Goal: Information Seeking & Learning: Learn about a topic

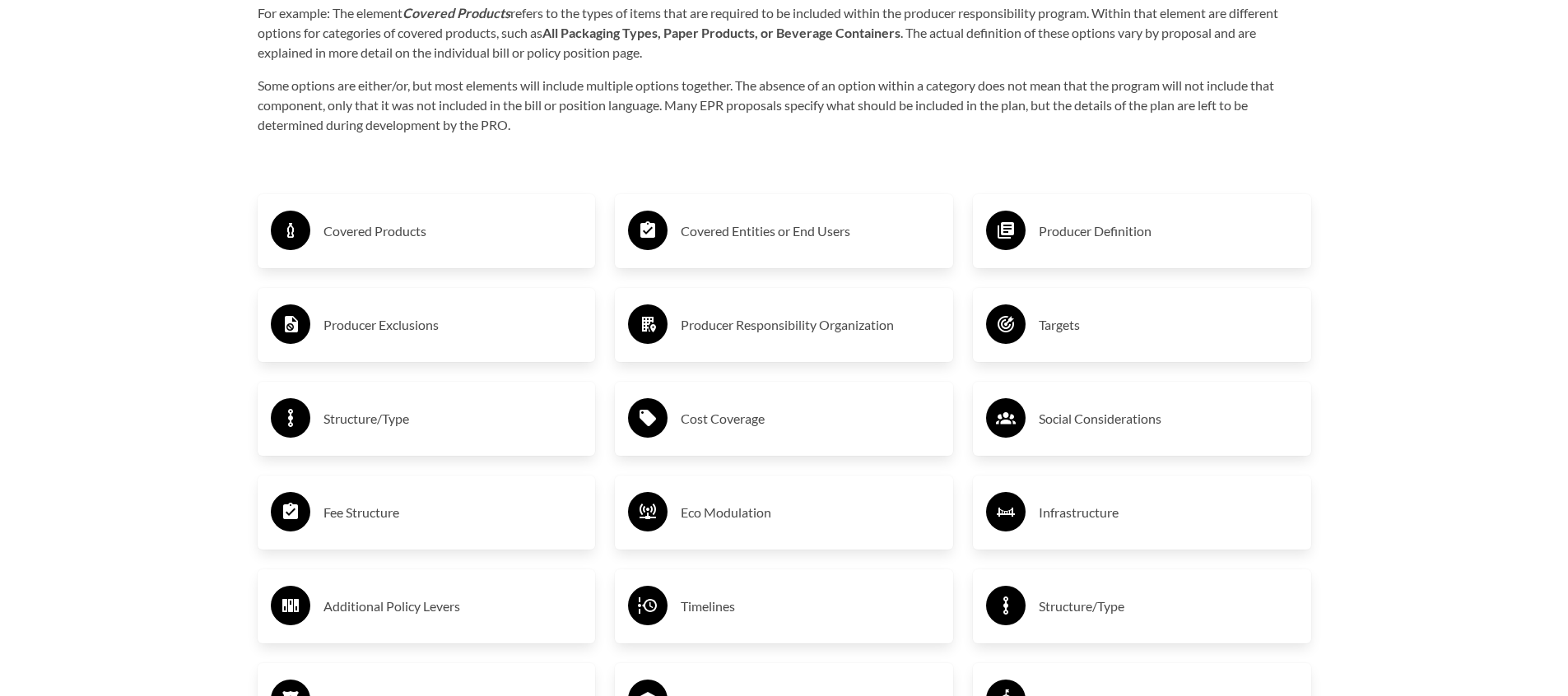
scroll to position [2801, 0]
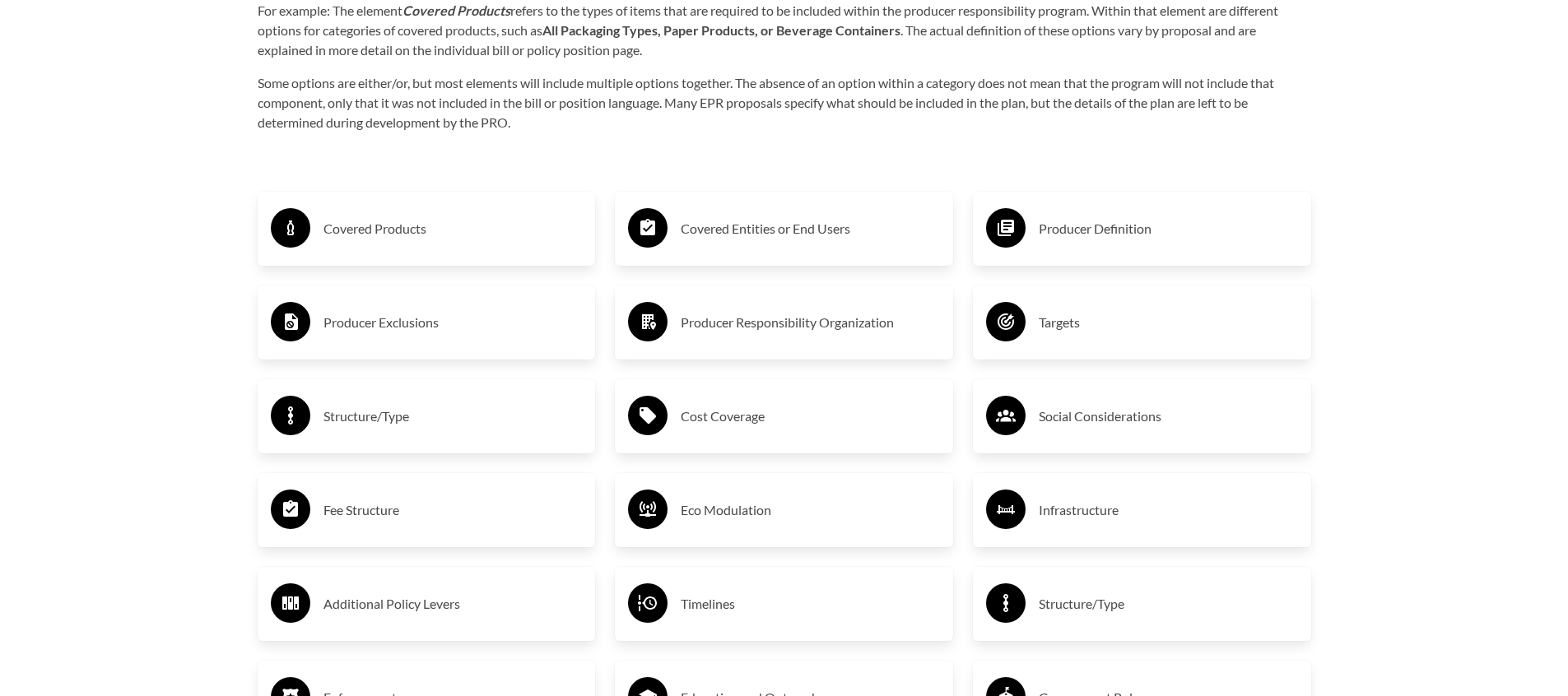
click at [427, 240] on h3 "Covered Products" at bounding box center [452, 229] width 259 height 27
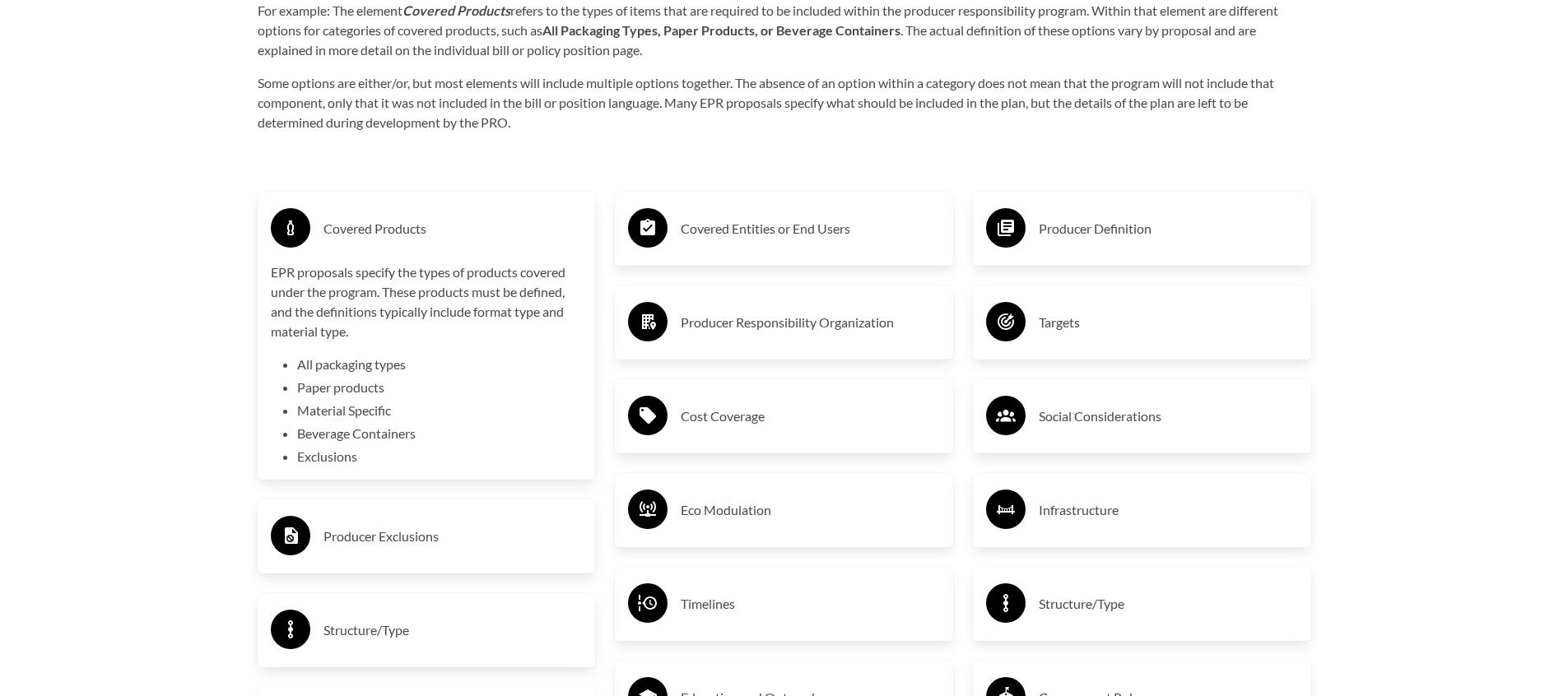
click at [643, 240] on circle at bounding box center [648, 228] width 40 height 40
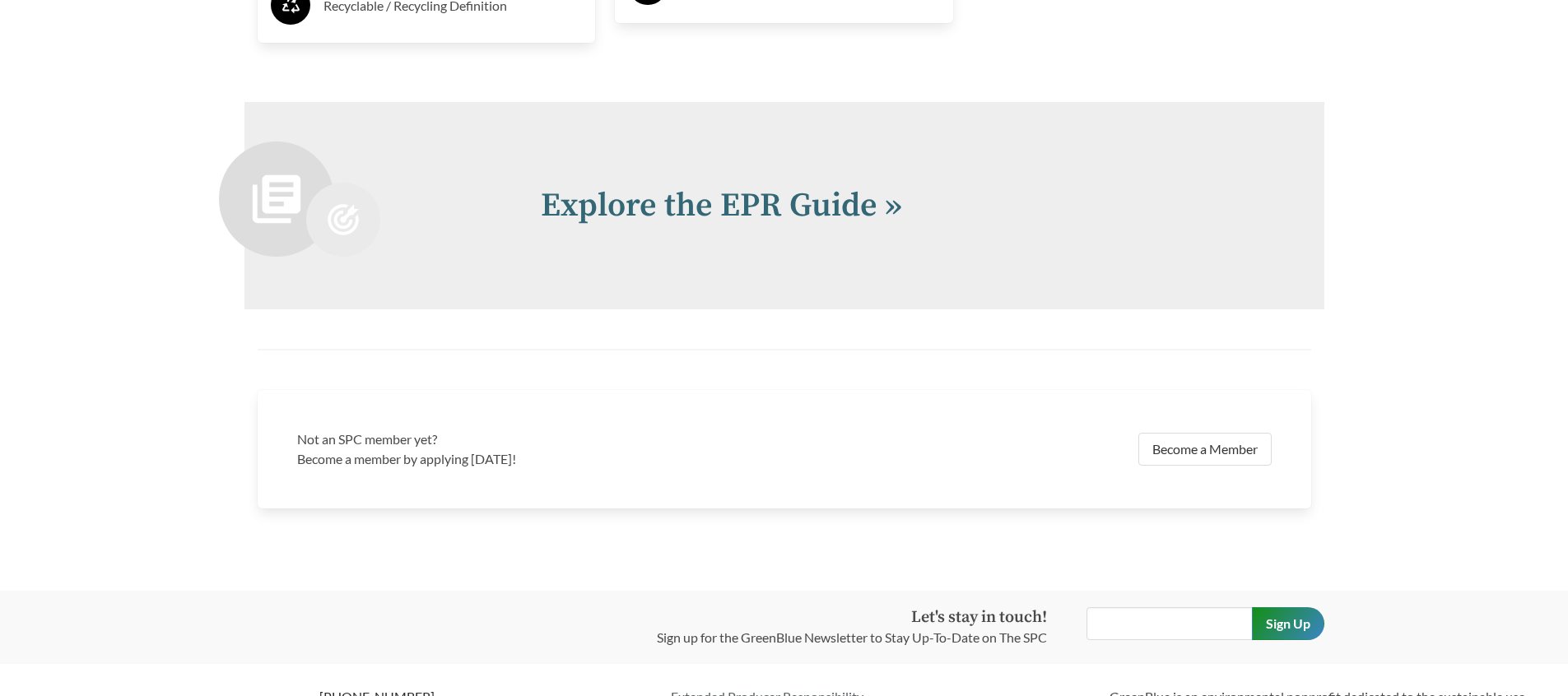
scroll to position [3824, 0]
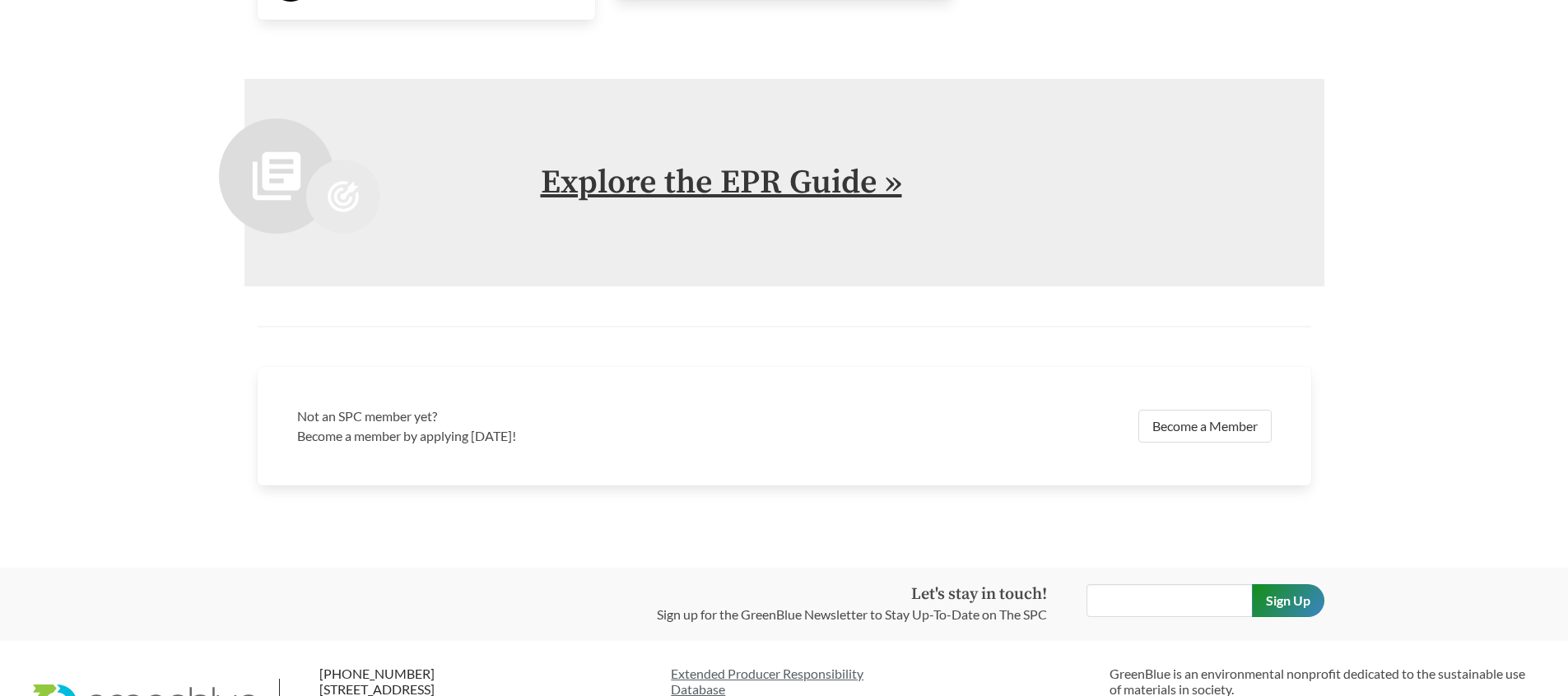
click at [637, 191] on link "Explore the EPR Guide »" at bounding box center [722, 182] width 361 height 41
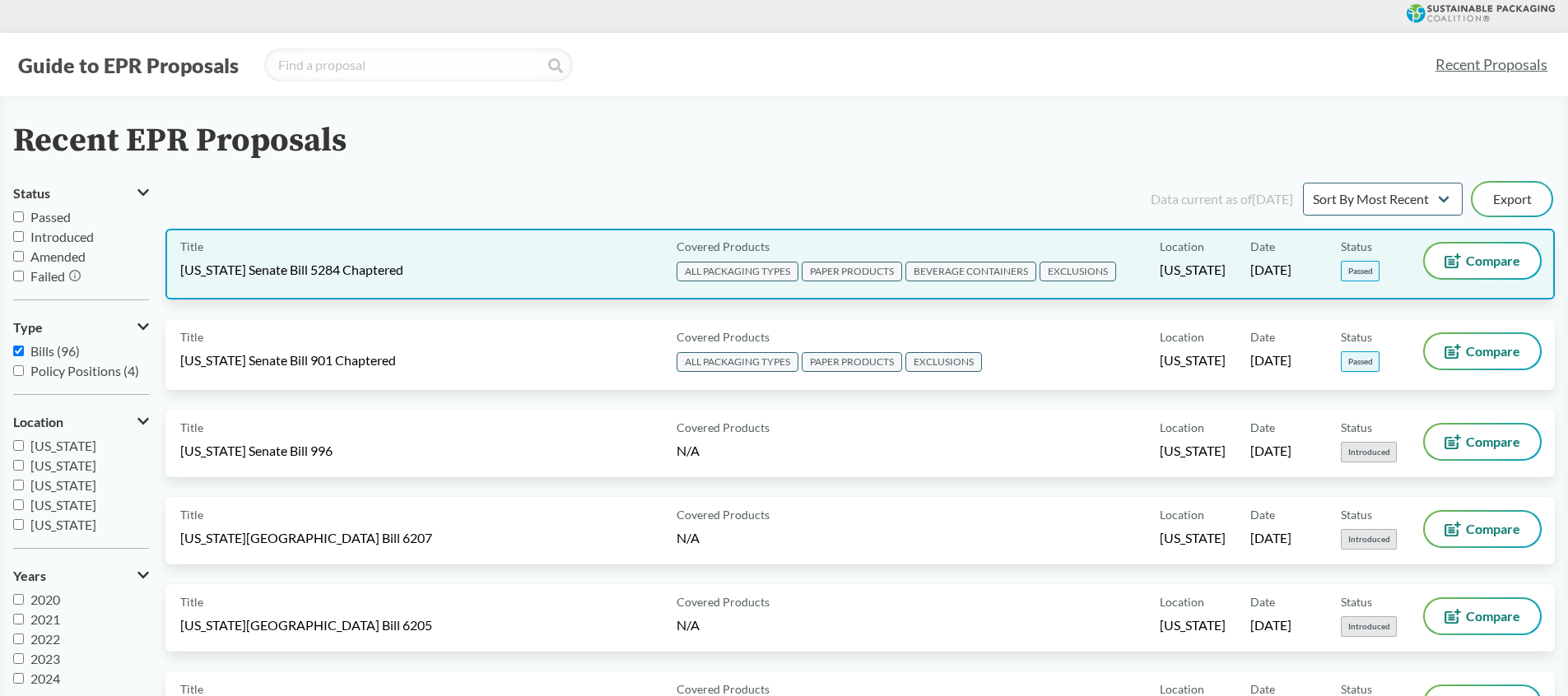
click at [466, 270] on div "Title [US_STATE] Senate Bill 5284 Chaptered" at bounding box center [425, 264] width 489 height 41
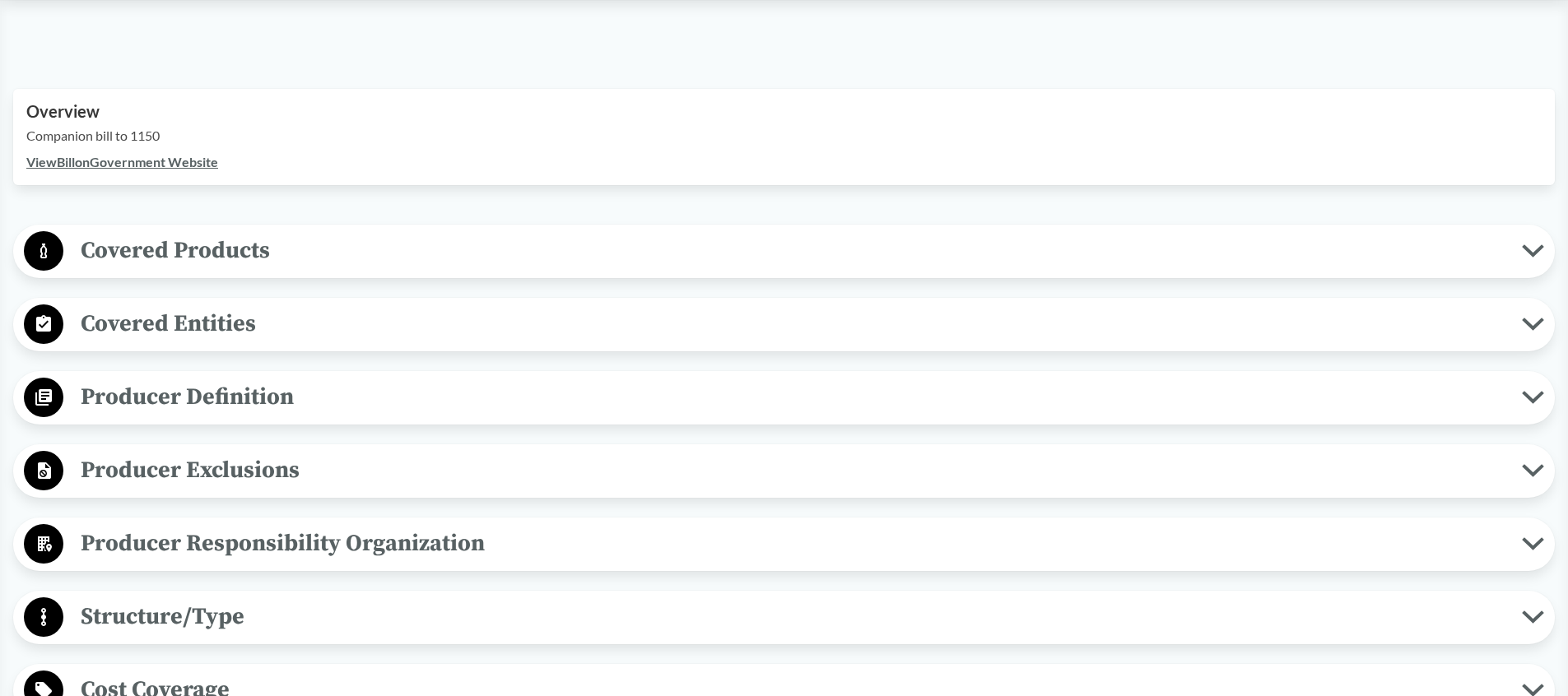
scroll to position [509, 0]
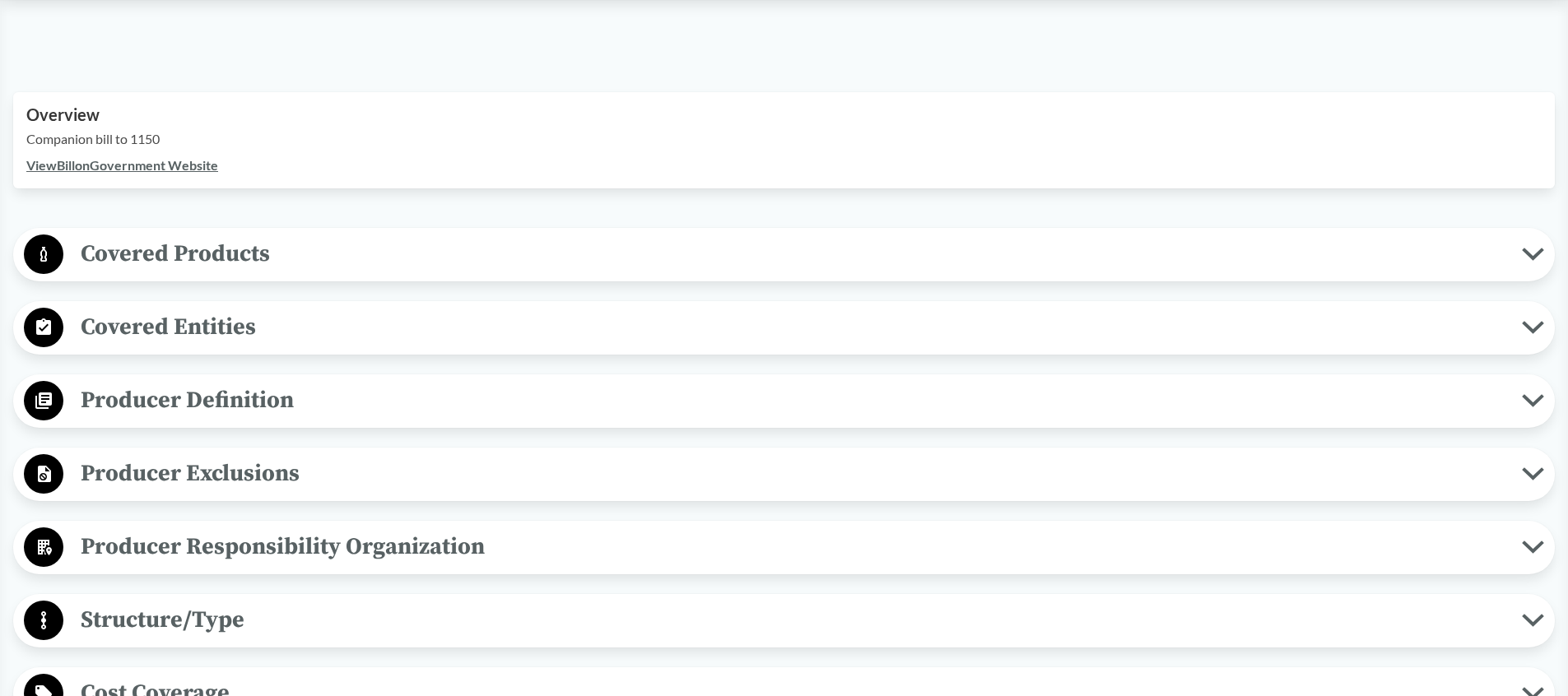
click at [420, 266] on span "Covered Products" at bounding box center [792, 254] width 1458 height 37
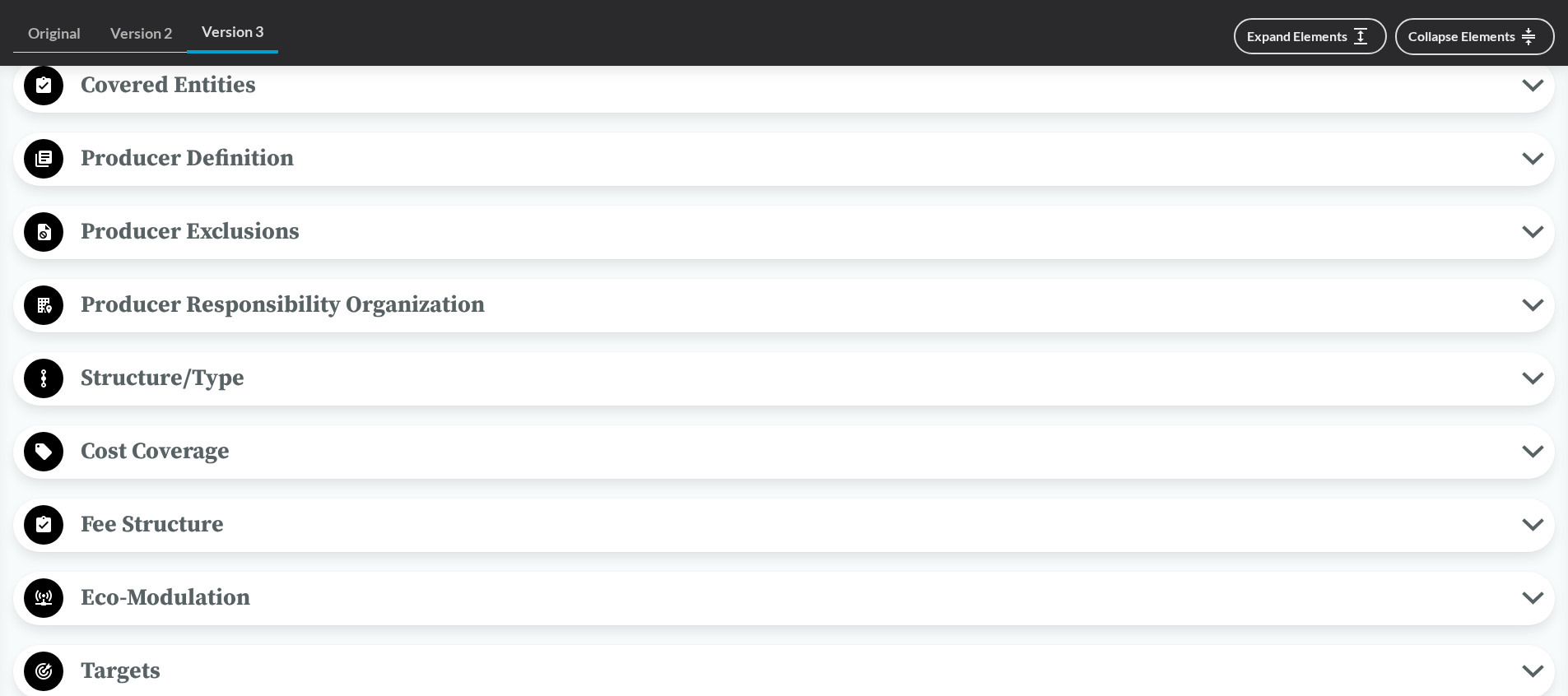
scroll to position [2257, 0]
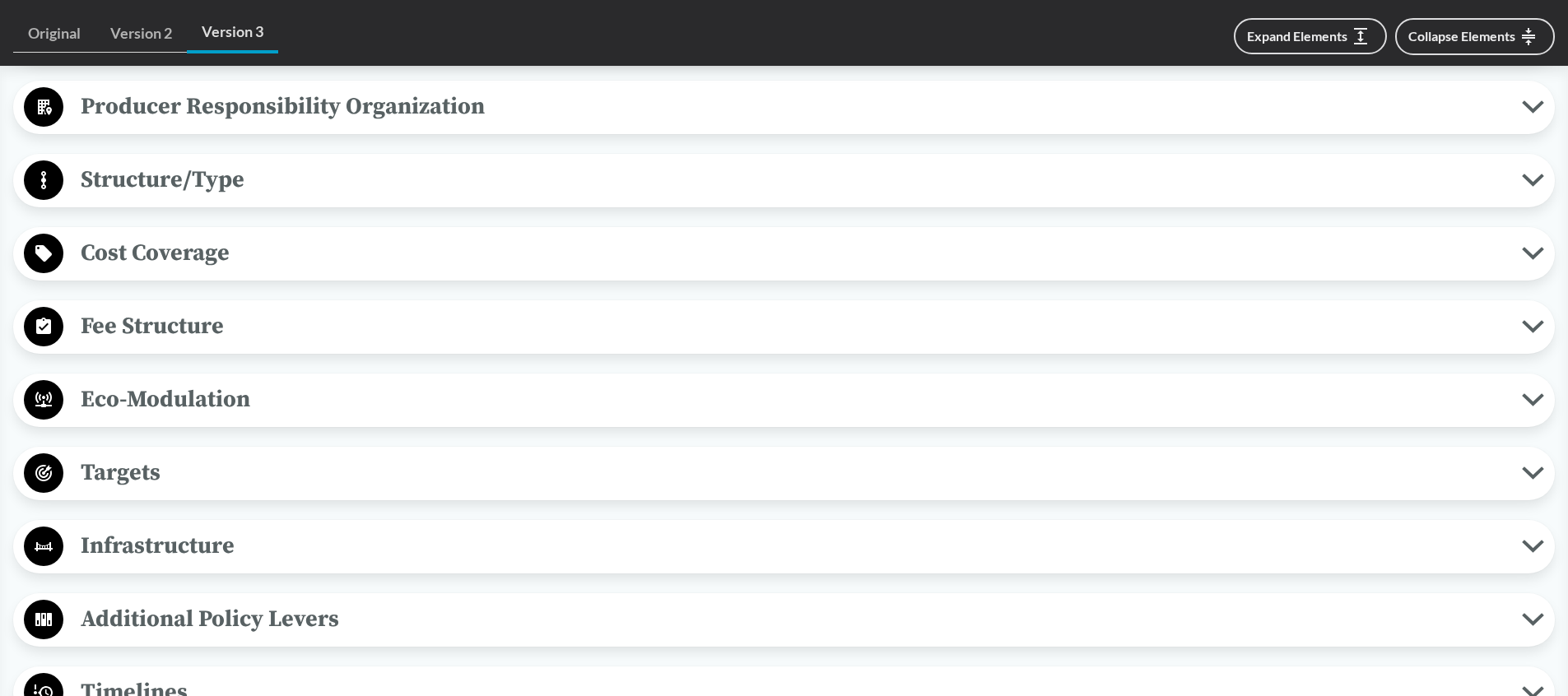
click at [472, 314] on span "Fee Structure" at bounding box center [792, 326] width 1458 height 37
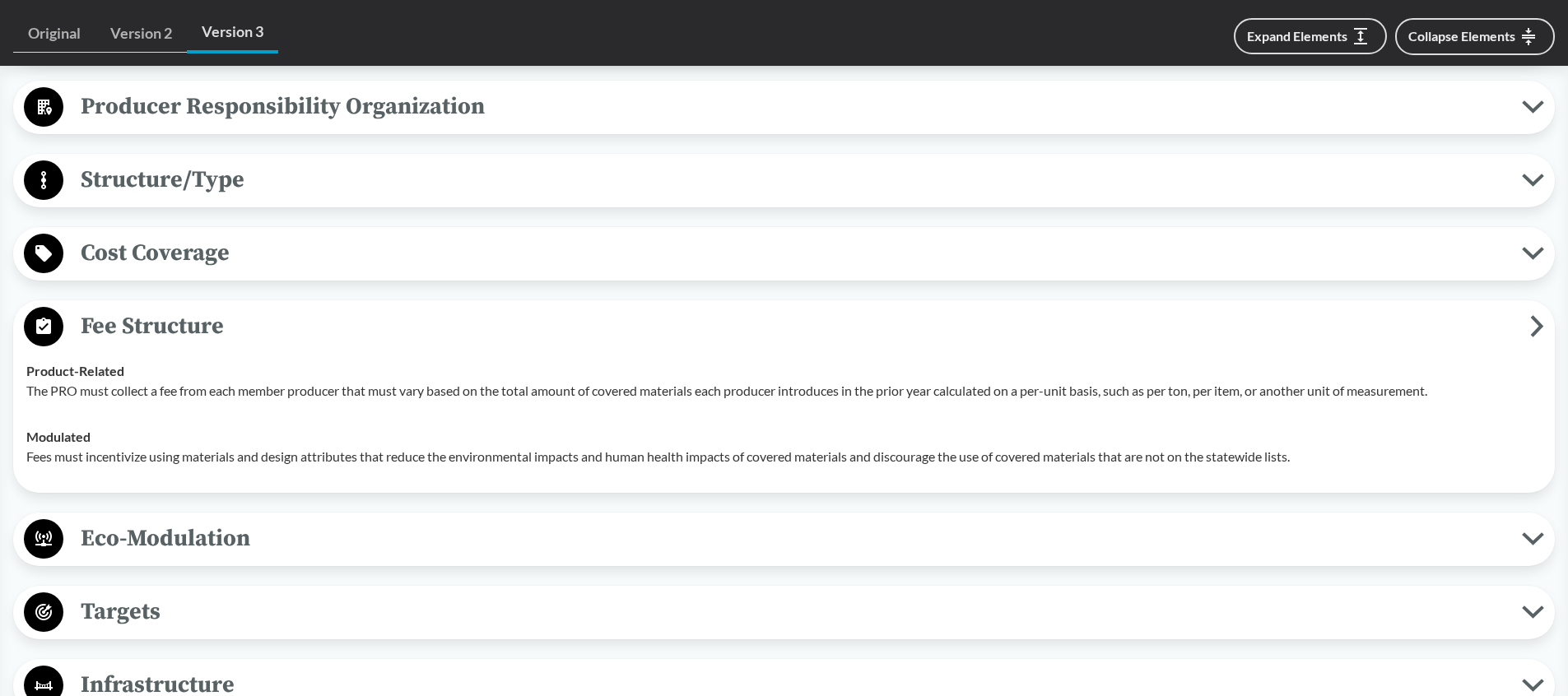
click at [471, 270] on span "Cost Coverage" at bounding box center [792, 253] width 1458 height 37
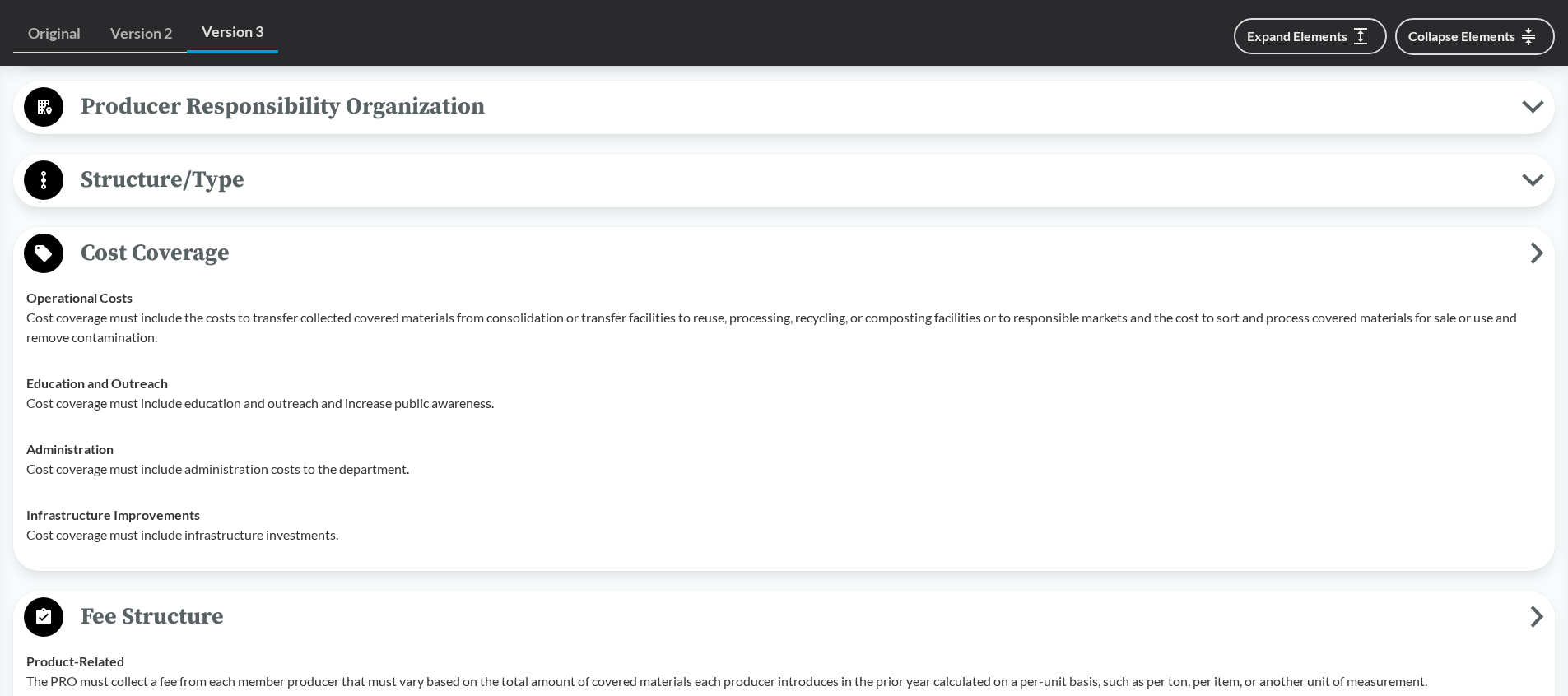
drag, startPoint x: 464, startPoint y: 205, endPoint x: 461, endPoint y: 181, distance: 24.2
click at [464, 202] on div "Structure/Type Financial and Partial Operational The PRO is responsible for the…" at bounding box center [784, 181] width 1541 height 53
click at [461, 180] on span "Structure/Type" at bounding box center [792, 180] width 1458 height 37
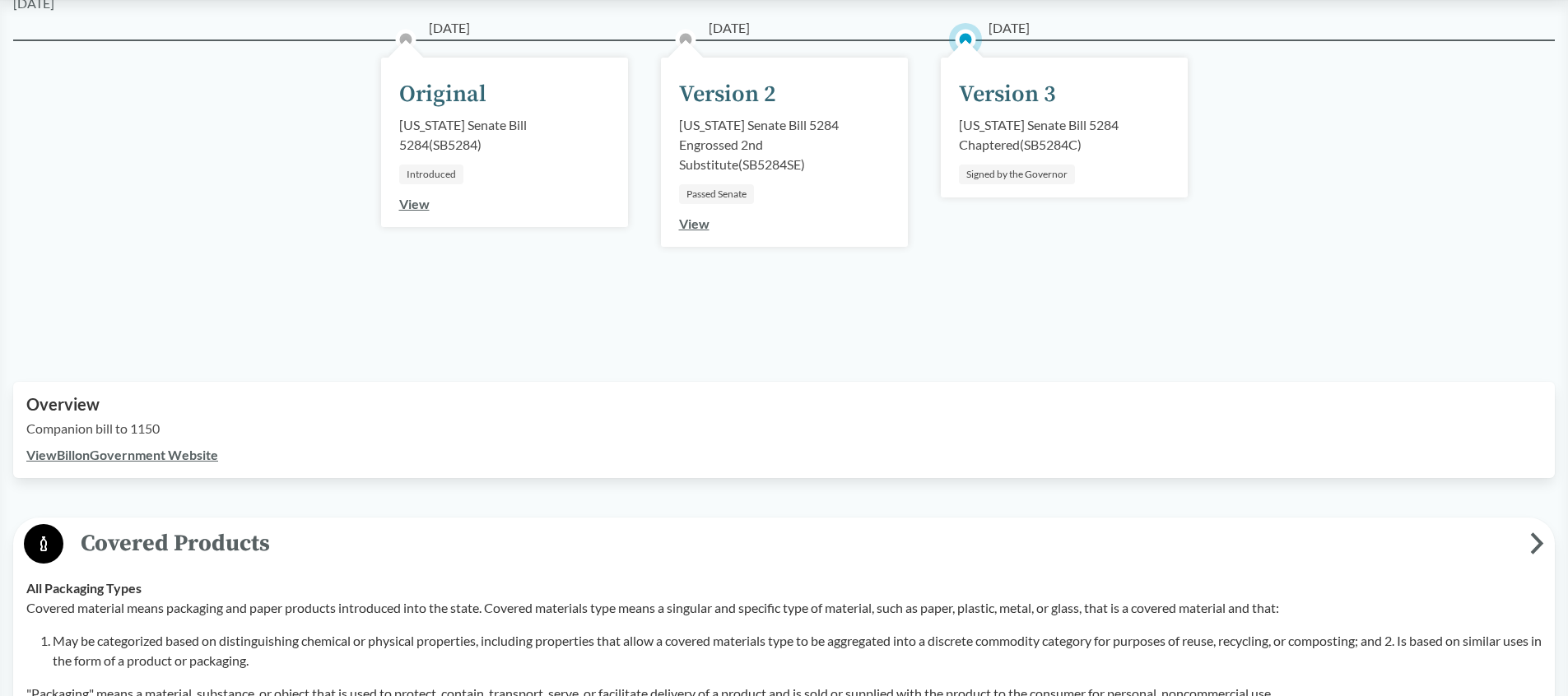
scroll to position [0, 0]
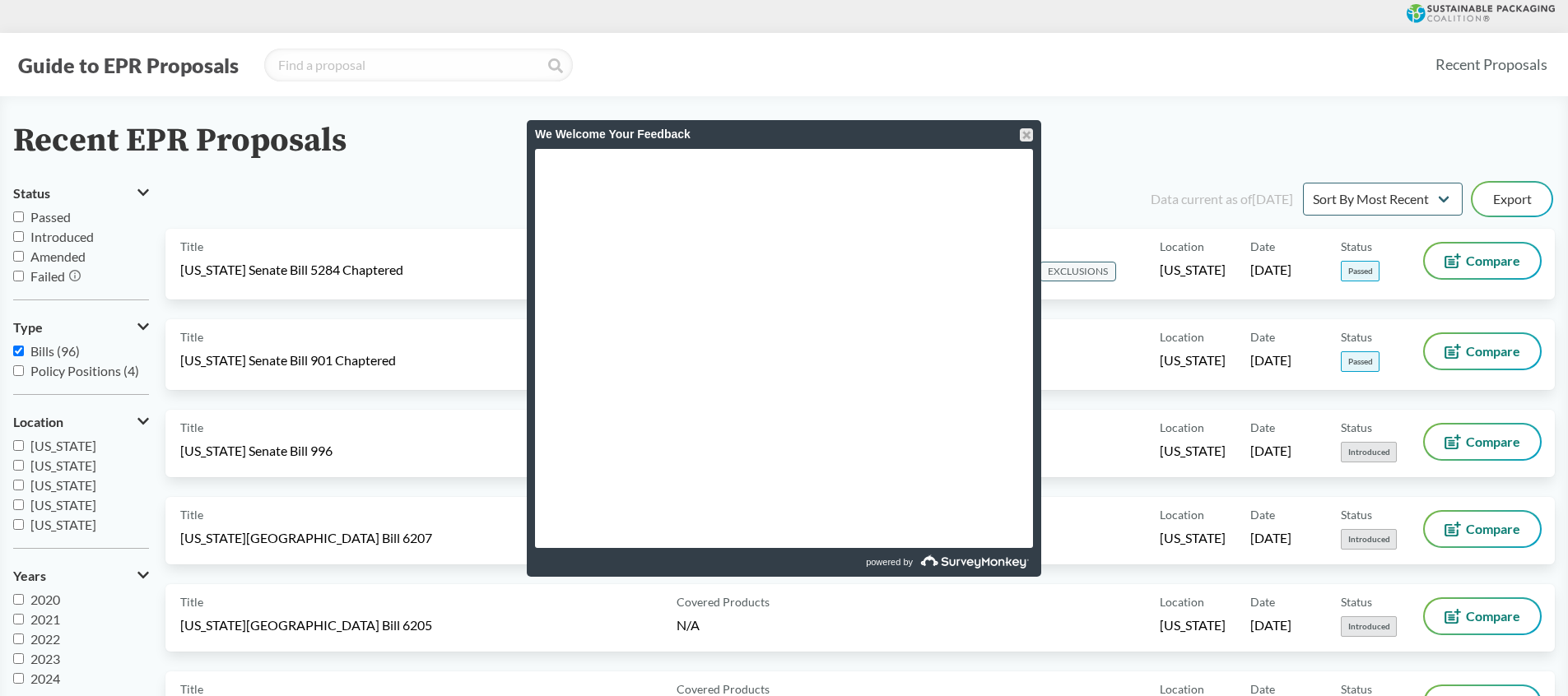
click at [1017, 135] on div "We Welcome Your Feedback" at bounding box center [784, 134] width 498 height 28
click at [1020, 135] on div at bounding box center [1025, 134] width 13 height 13
